Goal: Find specific page/section: Find specific page/section

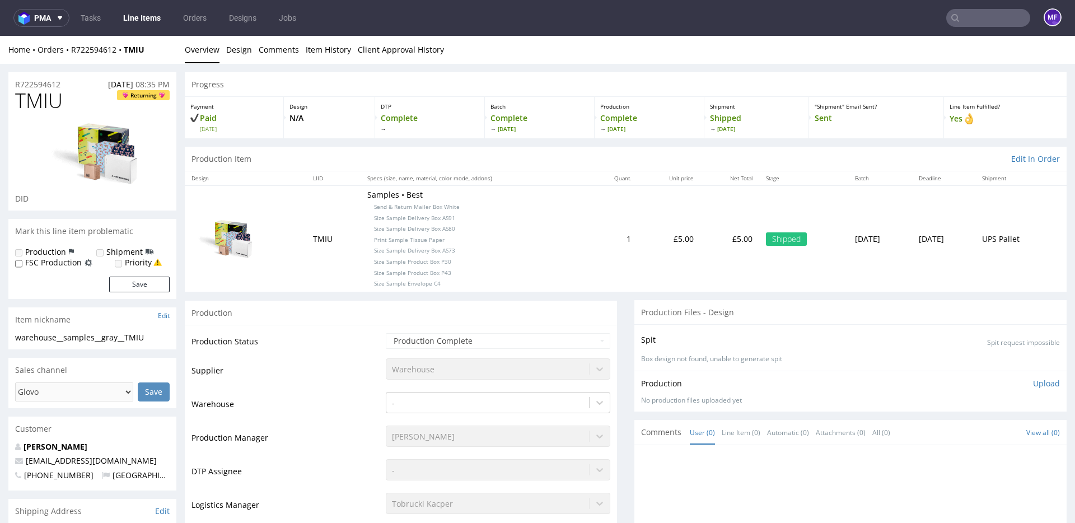
click at [962, 20] on input "text" at bounding box center [988, 18] width 84 height 18
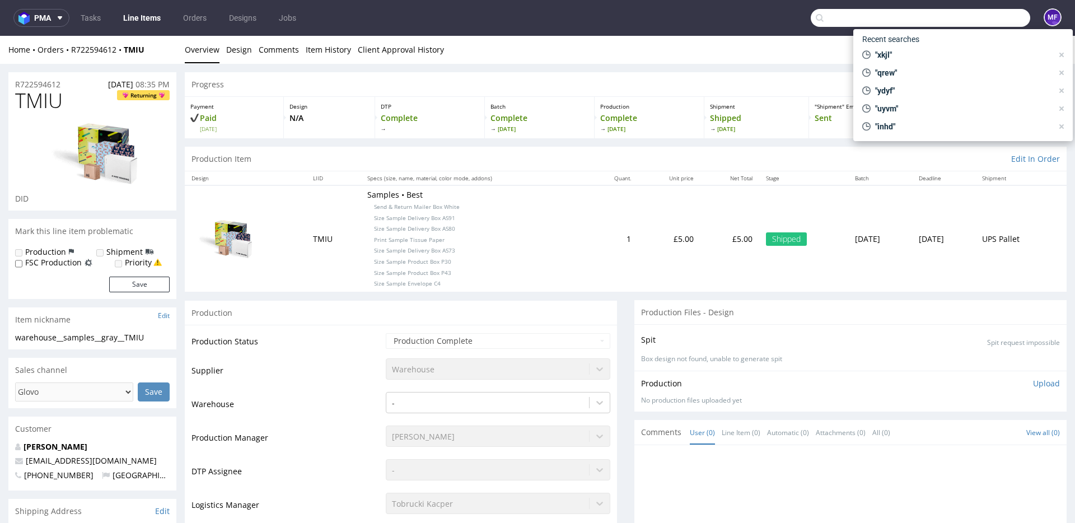
paste input "R804478207"
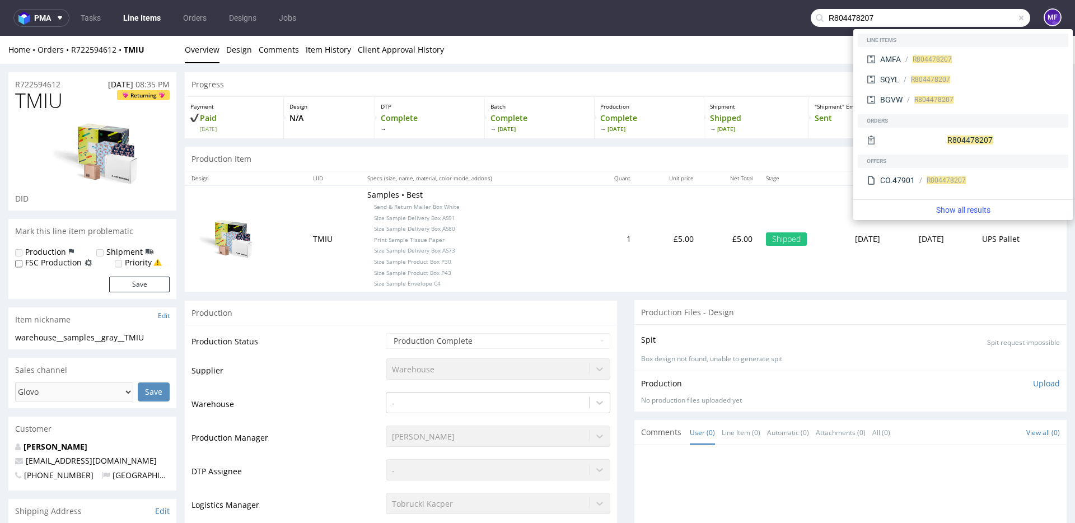
type input "R804478207"
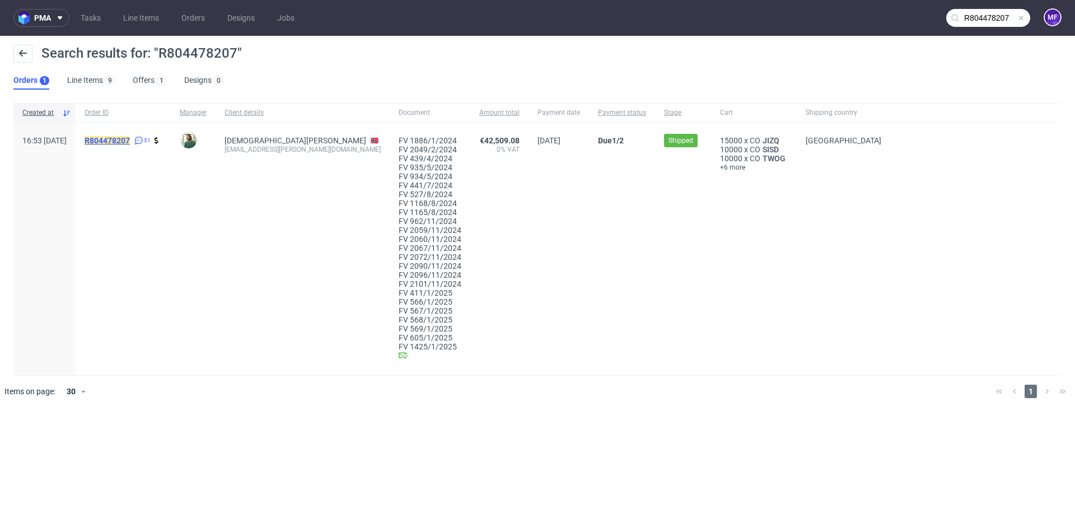
click at [130, 139] on mark "R804478207" at bounding box center [107, 140] width 45 height 9
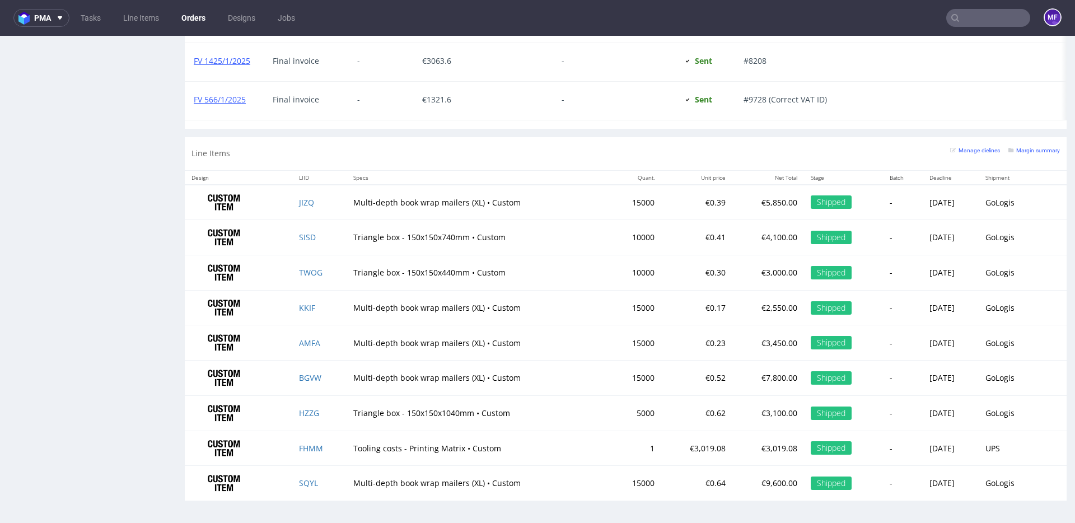
scroll to position [3, 0]
